Goal: Task Accomplishment & Management: Use online tool/utility

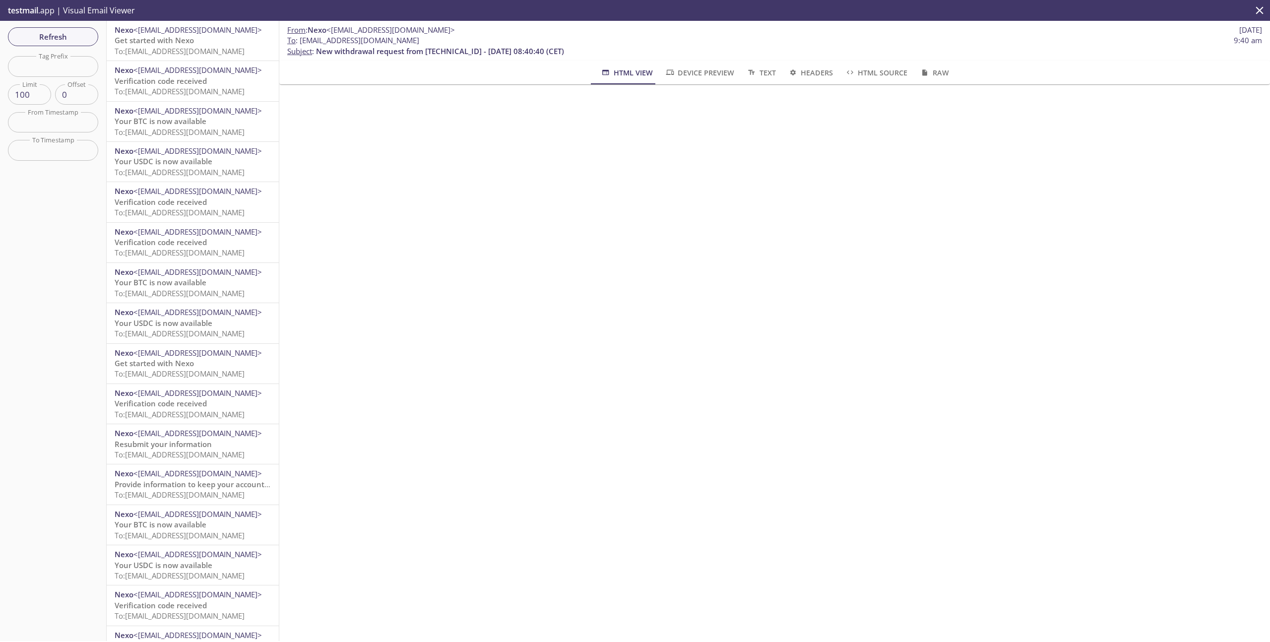
click at [1263, 12] on icon "close" at bounding box center [1259, 10] width 13 height 13
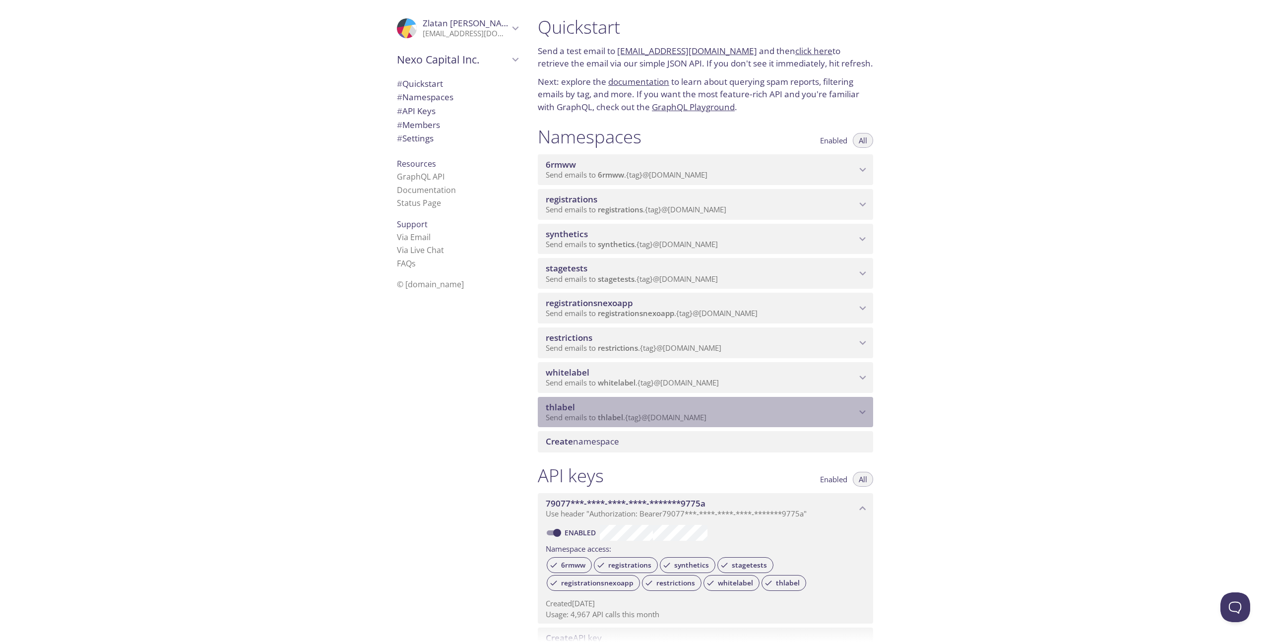
click at [756, 417] on p "Send emails to thlabel . {tag} @[DOMAIN_NAME]" at bounding box center [701, 418] width 310 height 10
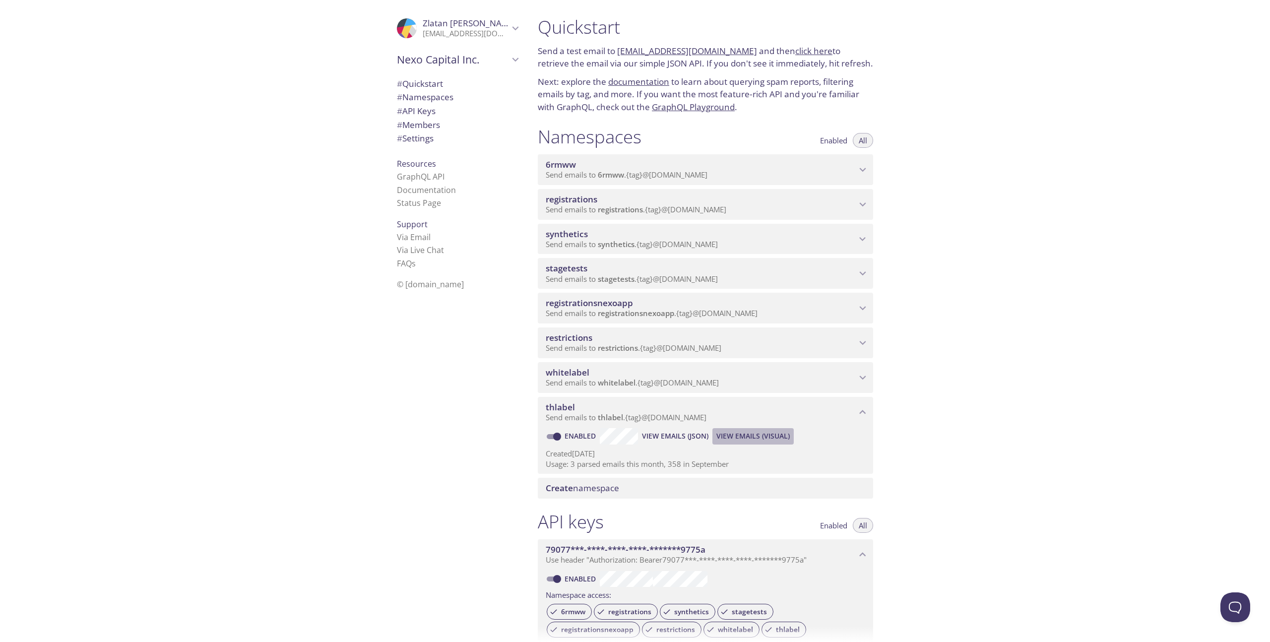
click at [757, 432] on span "View Emails (Visual)" at bounding box center [752, 436] width 73 height 12
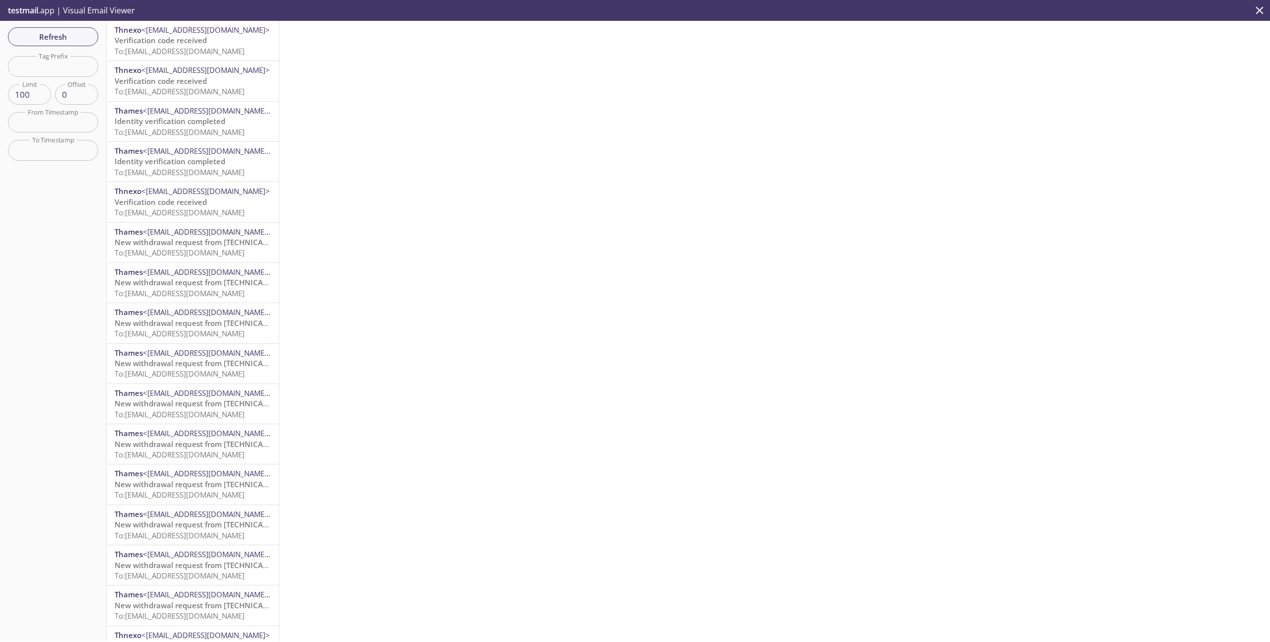
click at [213, 43] on p "Verification code received To: [EMAIL_ADDRESS][DOMAIN_NAME]" at bounding box center [193, 45] width 156 height 21
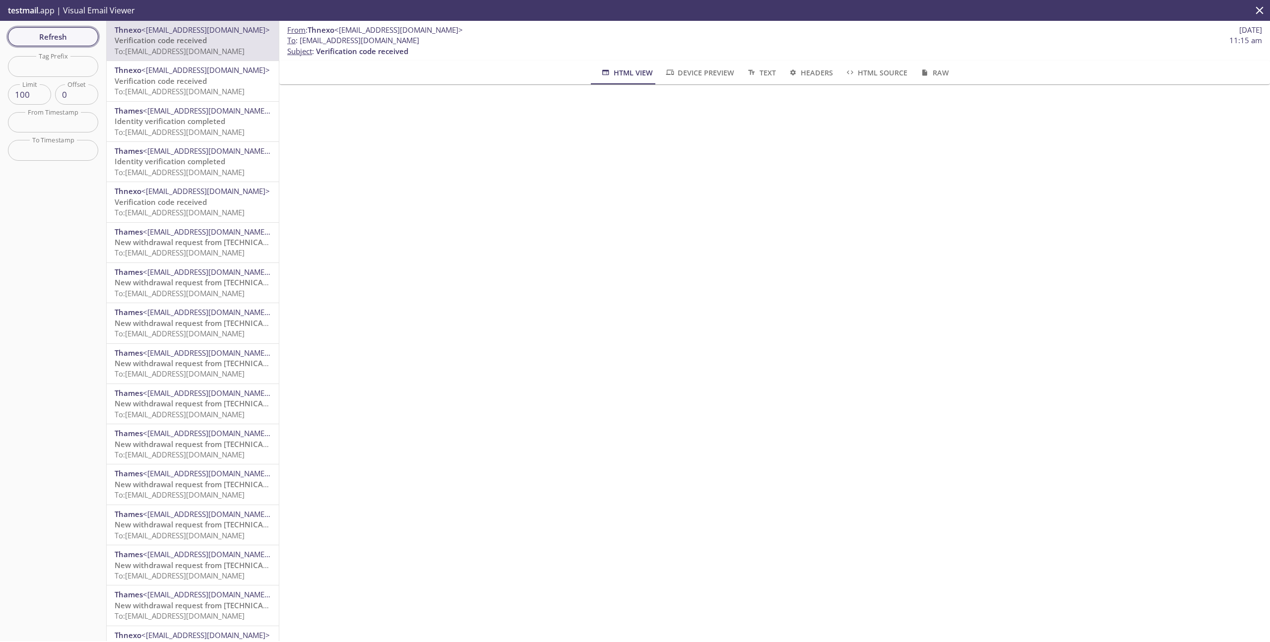
click at [62, 32] on span "Refresh" at bounding box center [53, 36] width 74 height 13
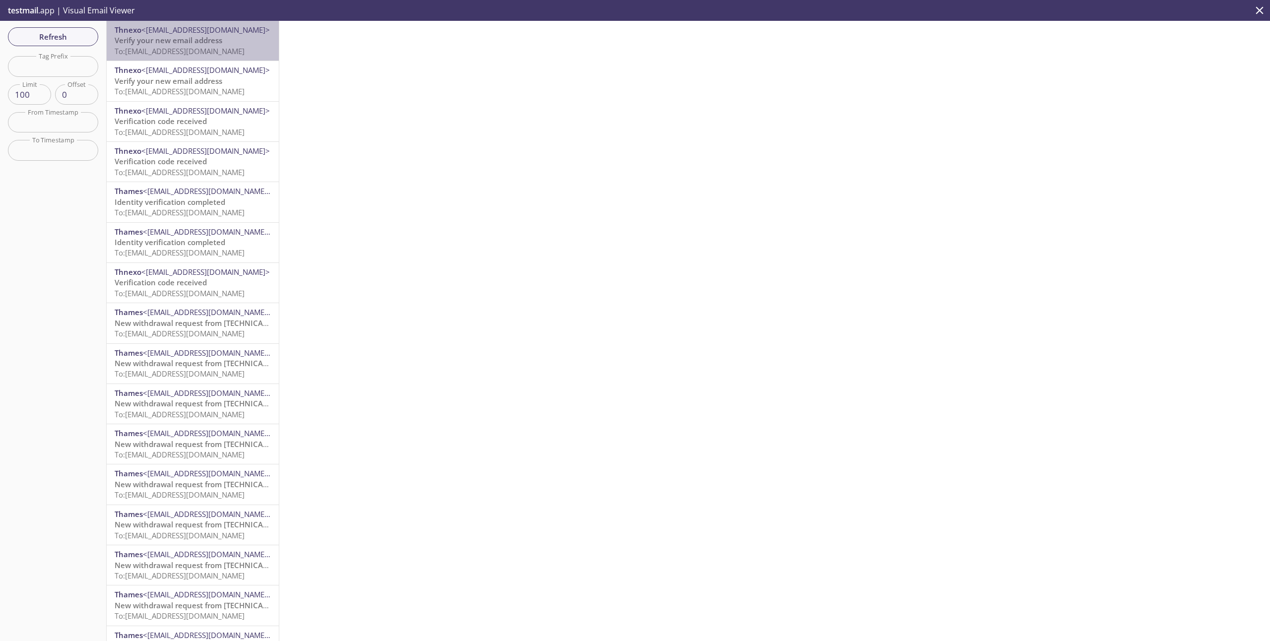
click at [220, 55] on span "To: [EMAIL_ADDRESS][DOMAIN_NAME]" at bounding box center [180, 51] width 130 height 10
